Goal: Use online tool/utility

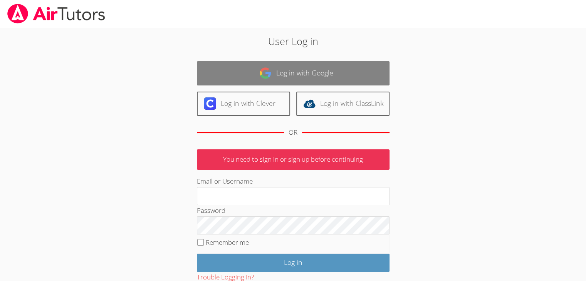
click at [272, 74] on link "Log in with Google" at bounding box center [293, 73] width 193 height 24
click at [270, 73] on img at bounding box center [265, 73] width 12 height 12
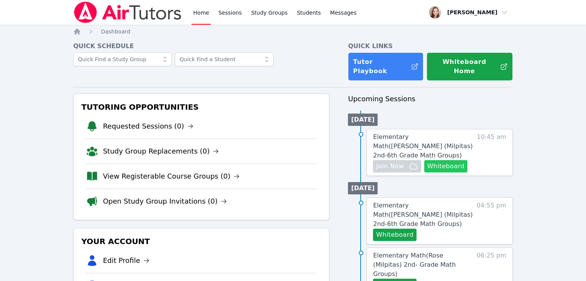
click at [438, 160] on button "Whiteboard" at bounding box center [446, 166] width 44 height 12
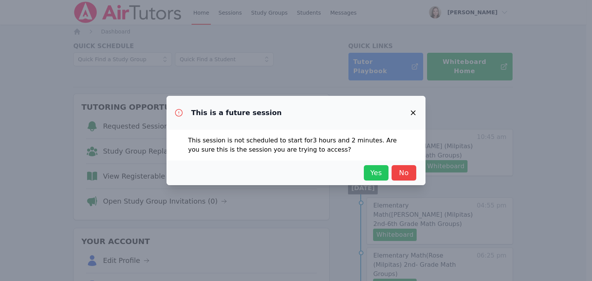
click at [375, 170] on span "Yes" at bounding box center [376, 173] width 17 height 11
